Goal: Task Accomplishment & Management: Complete application form

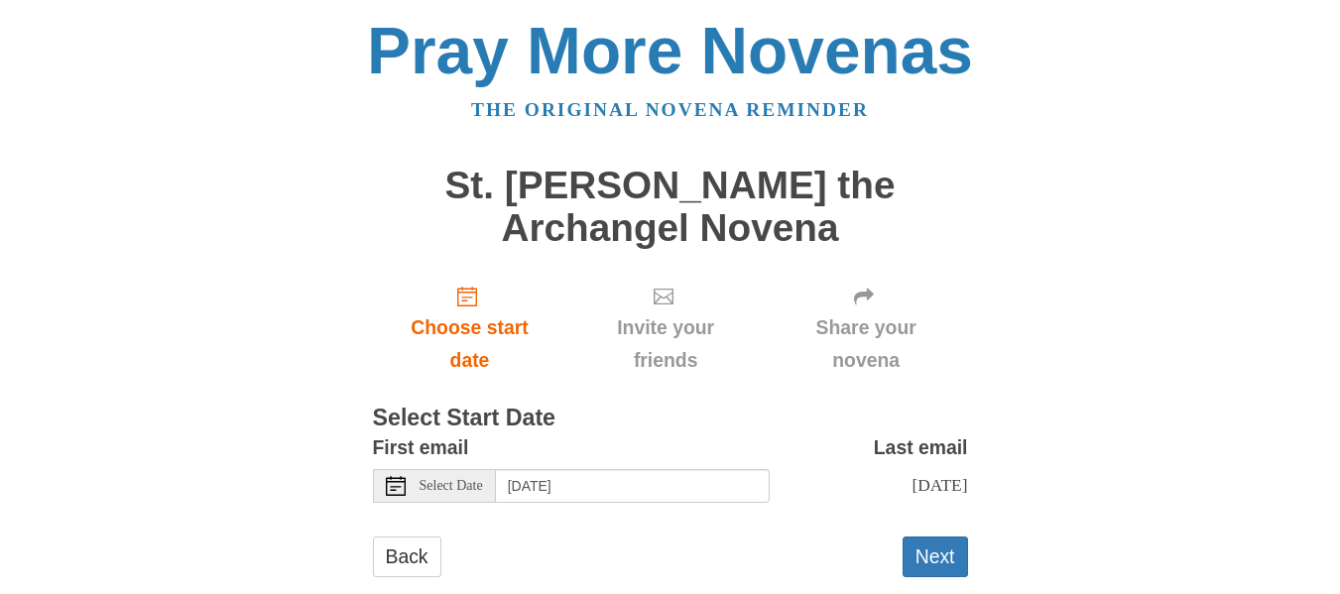
scroll to position [60, 0]
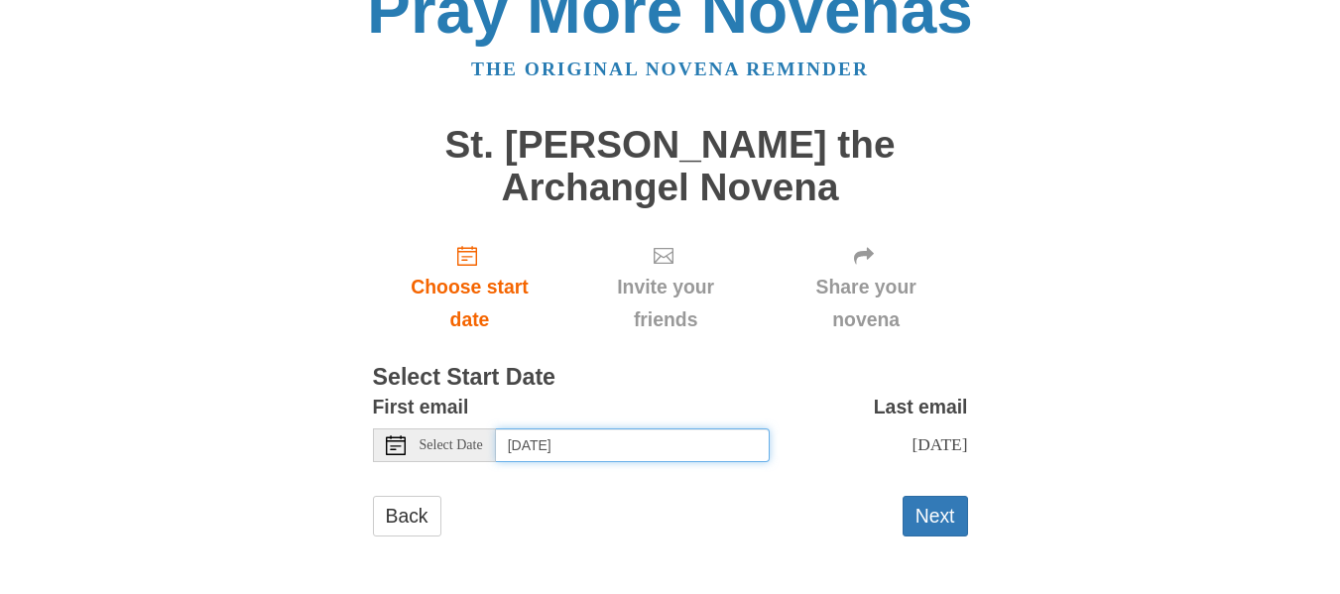
click at [599, 429] on input "[DATE]" at bounding box center [633, 446] width 274 height 34
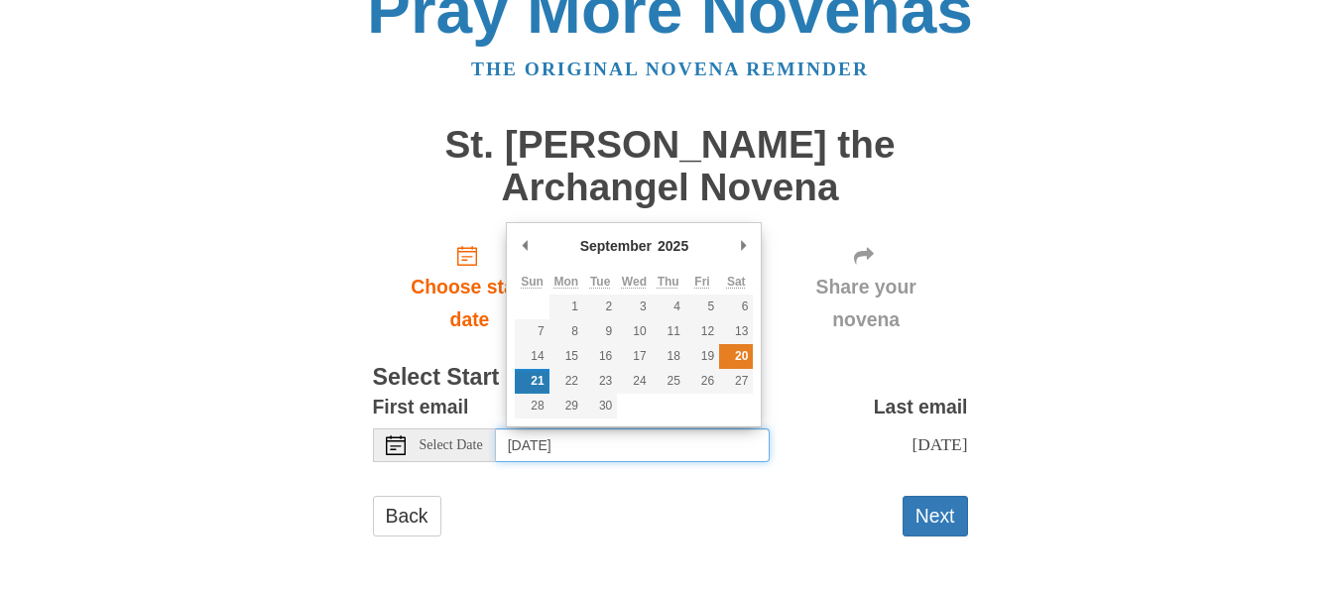
type input "[DATE]"
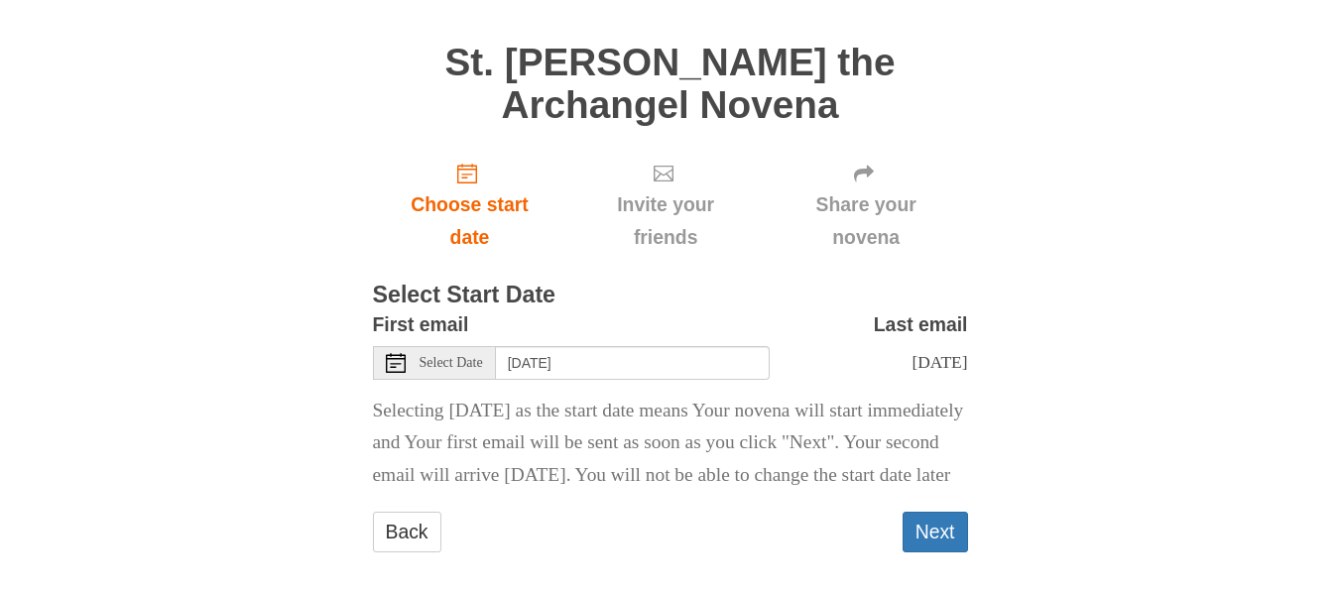
scroll to position [159, 0]
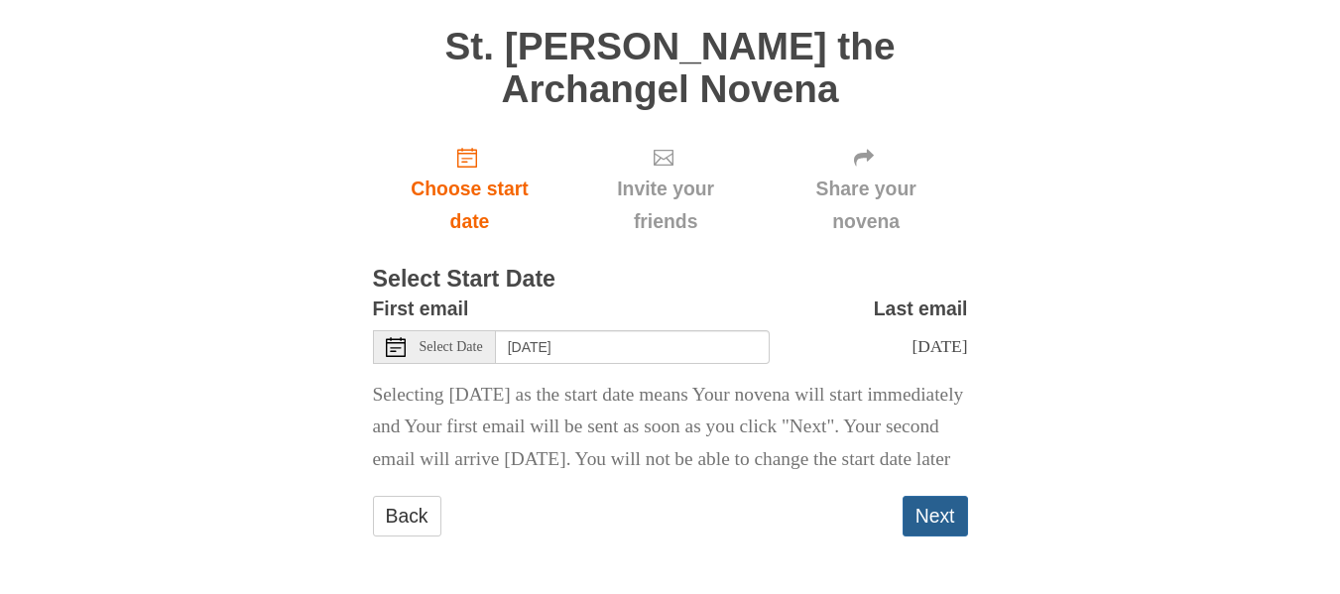
click at [923, 537] on button "Next" at bounding box center [935, 516] width 65 height 41
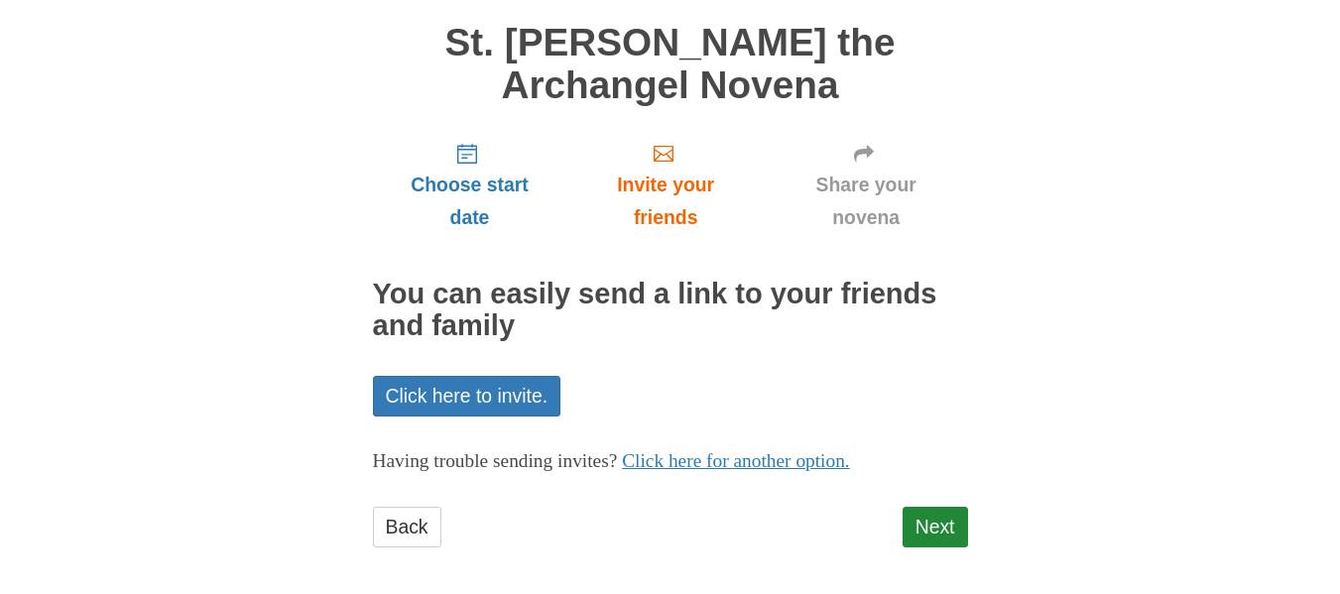
scroll to position [155, 0]
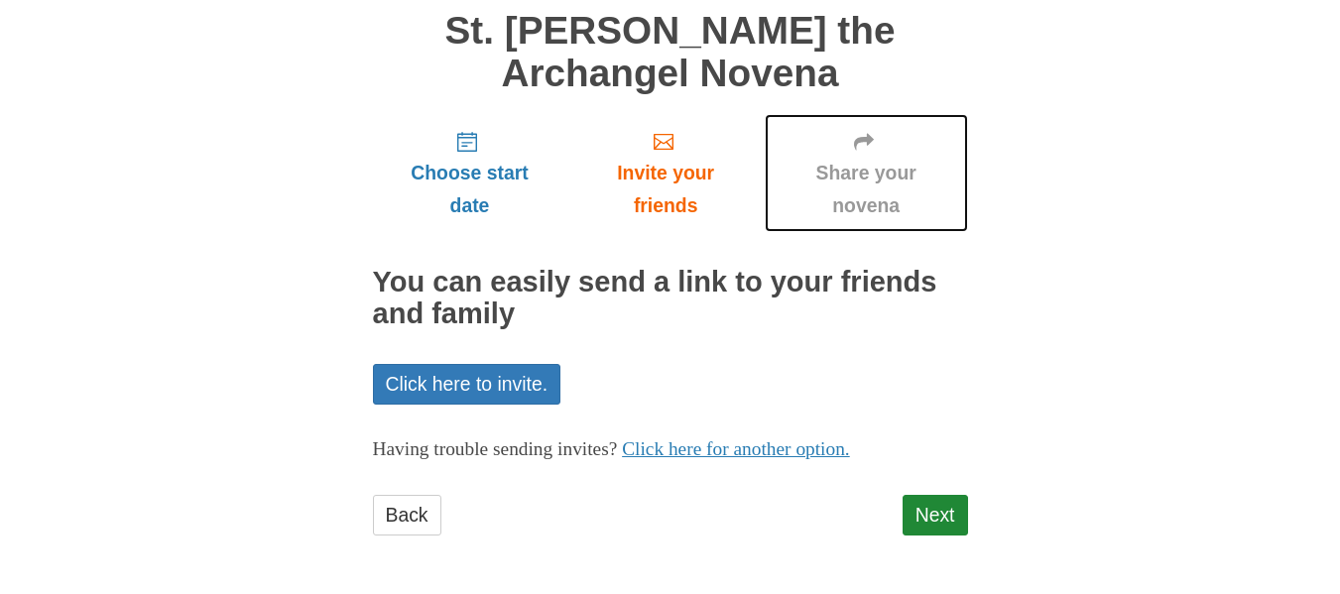
click at [872, 171] on span "Share your novena" at bounding box center [867, 189] width 164 height 65
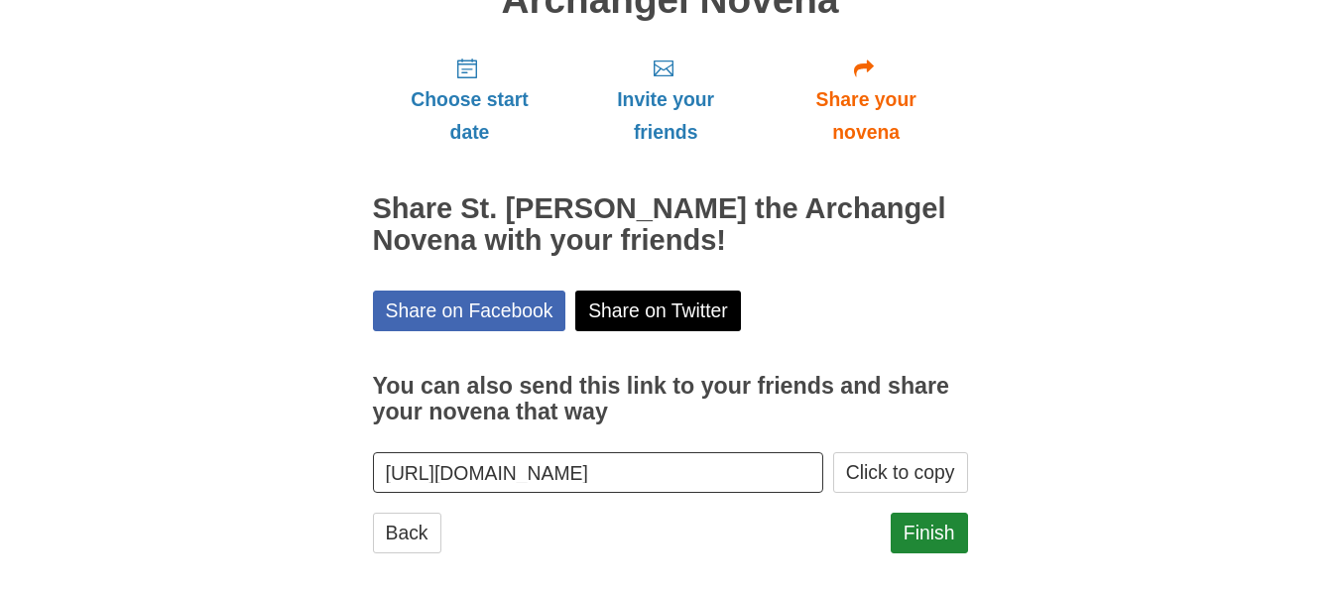
scroll to position [245, 0]
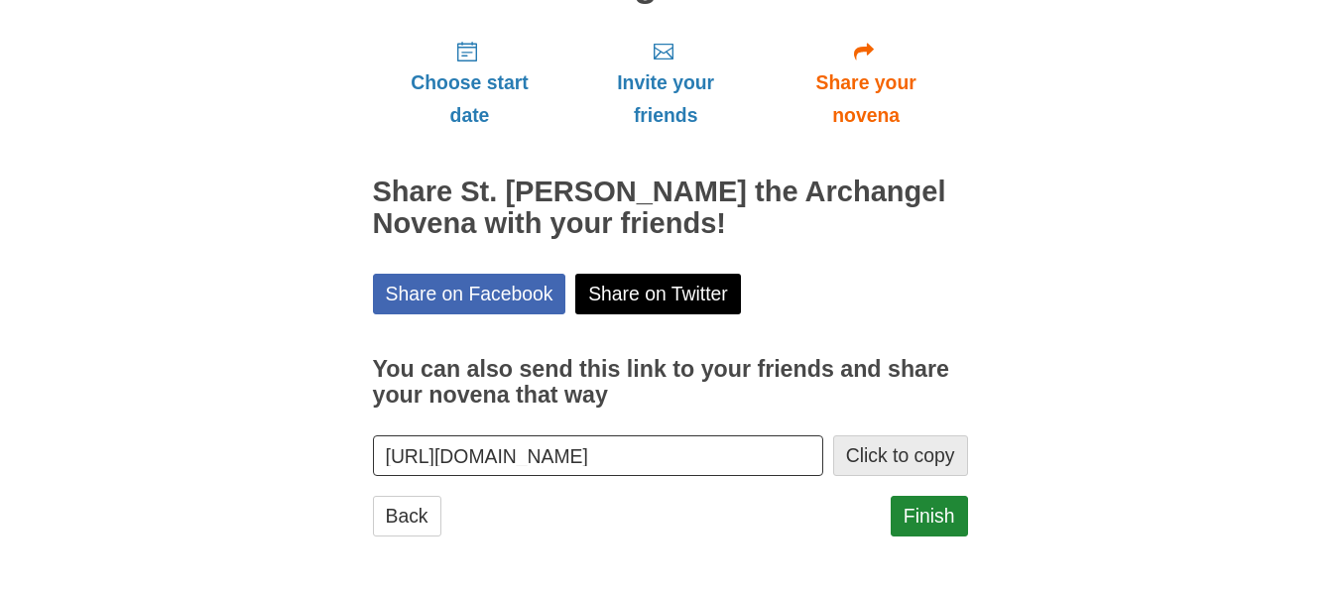
click at [853, 454] on button "Click to copy" at bounding box center [900, 456] width 135 height 41
click at [930, 512] on link "Finish" at bounding box center [929, 516] width 77 height 41
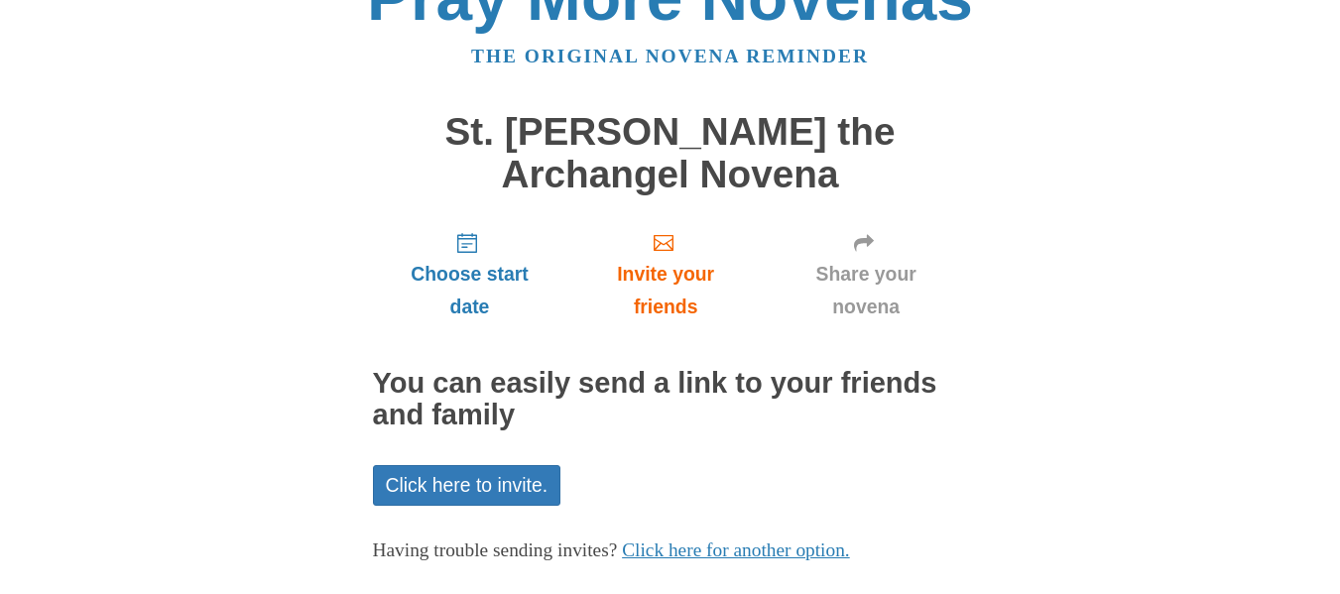
scroll to position [155, 0]
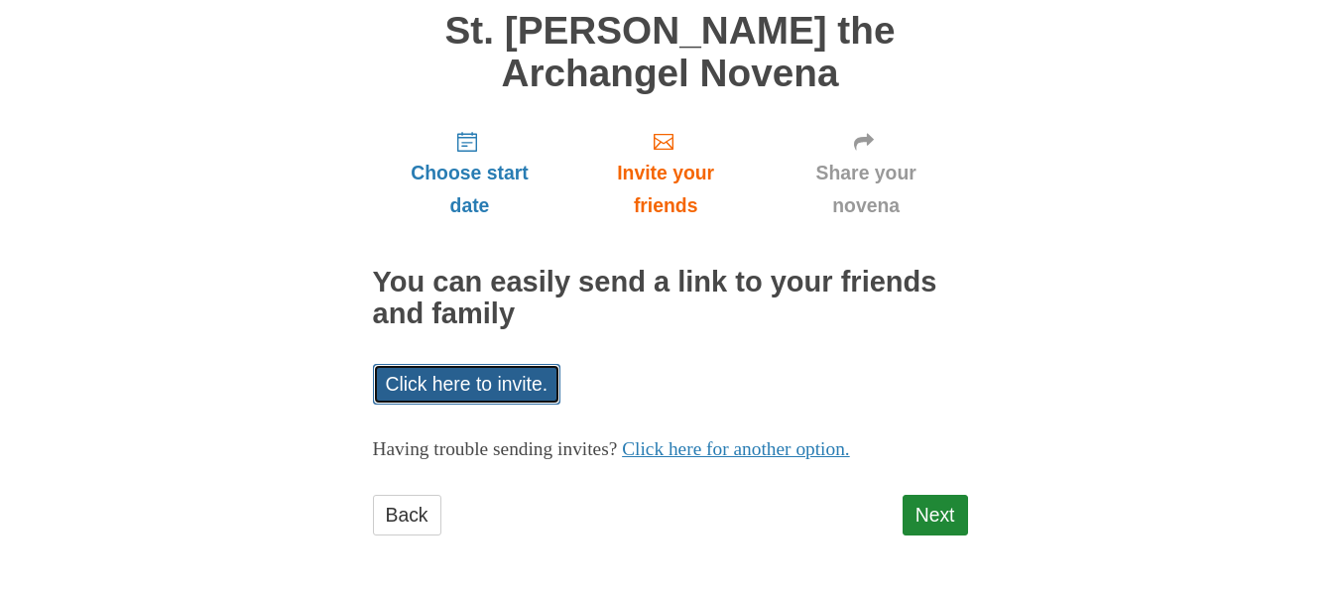
click at [490, 398] on link "Click here to invite." at bounding box center [467, 384] width 188 height 41
click at [1269, 346] on body "Pray More Novenas The original novena reminder St. [PERSON_NAME] the Archangel …" at bounding box center [670, 219] width 1340 height 749
